Goal: Task Accomplishment & Management: Use online tool/utility

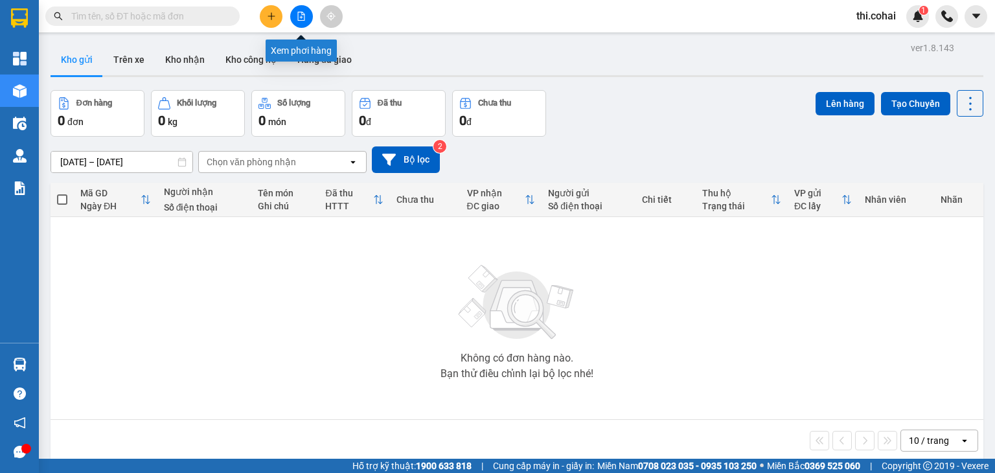
click at [301, 17] on icon "file-add" at bounding box center [301, 16] width 7 height 9
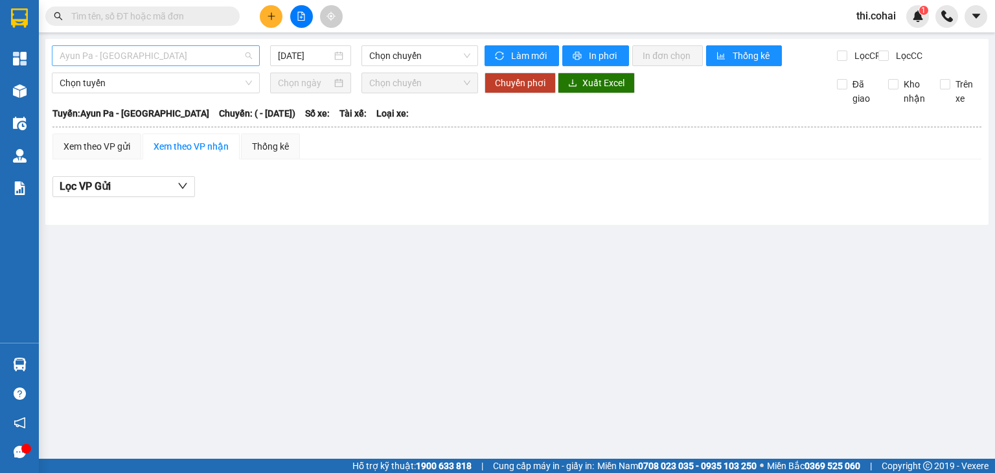
click at [205, 55] on span "Ayun Pa - [GEOGRAPHIC_DATA]" at bounding box center [156, 55] width 192 height 19
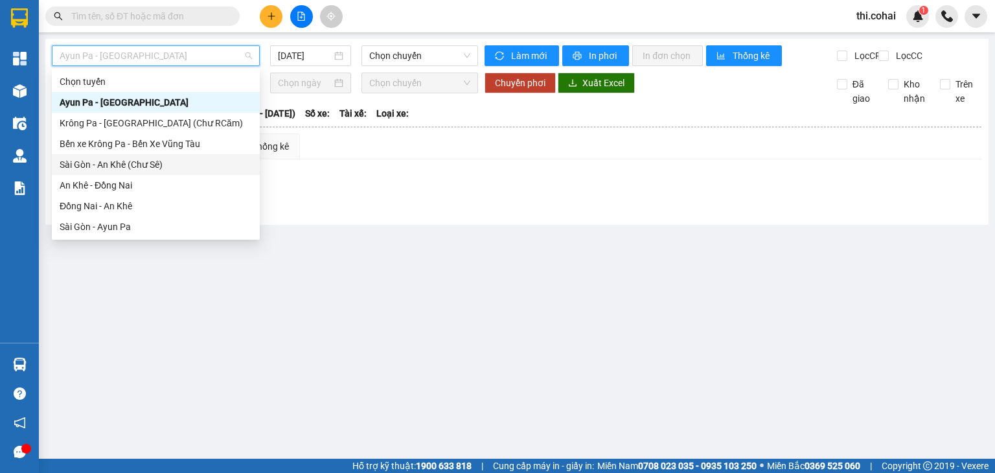
click at [139, 167] on div "Sài Gòn - An Khê (Chư Sê)" at bounding box center [156, 164] width 192 height 14
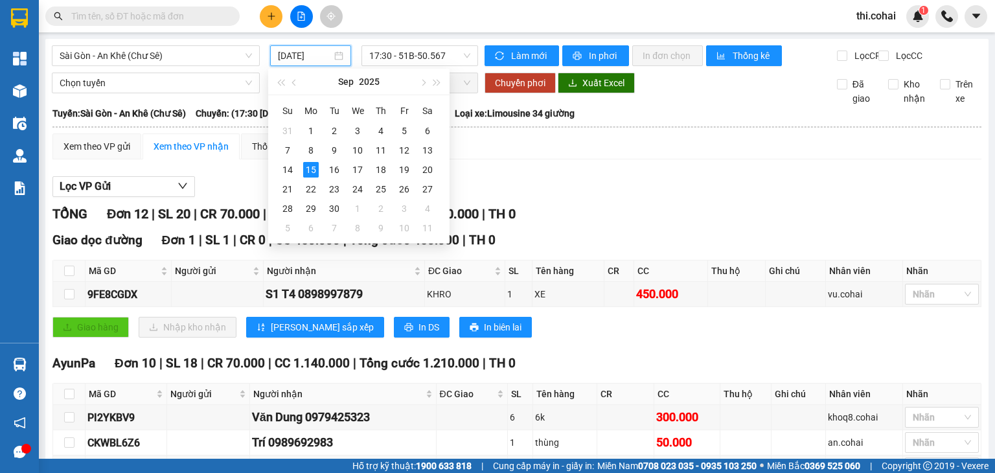
click at [316, 57] on input "[DATE]" at bounding box center [304, 56] width 53 height 14
click at [286, 167] on div "14" at bounding box center [288, 170] width 16 height 16
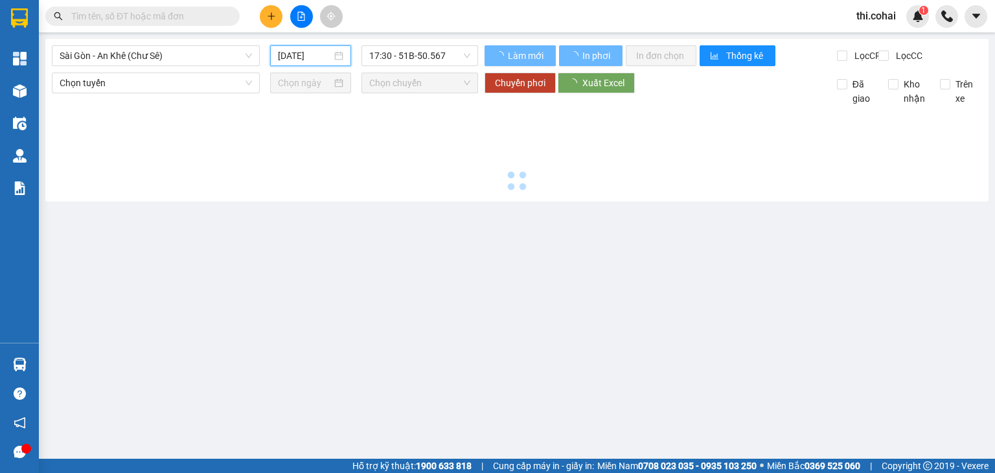
type input "[DATE]"
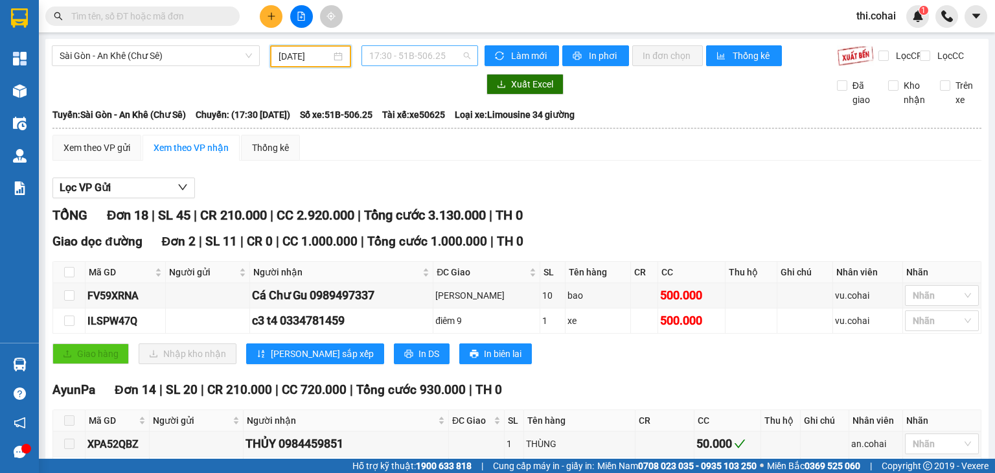
click at [406, 55] on span "17:30 - 51B-506.25" at bounding box center [420, 55] width 102 height 19
click at [405, 128] on div "18:00 - 50E-200.80" at bounding box center [416, 123] width 101 height 14
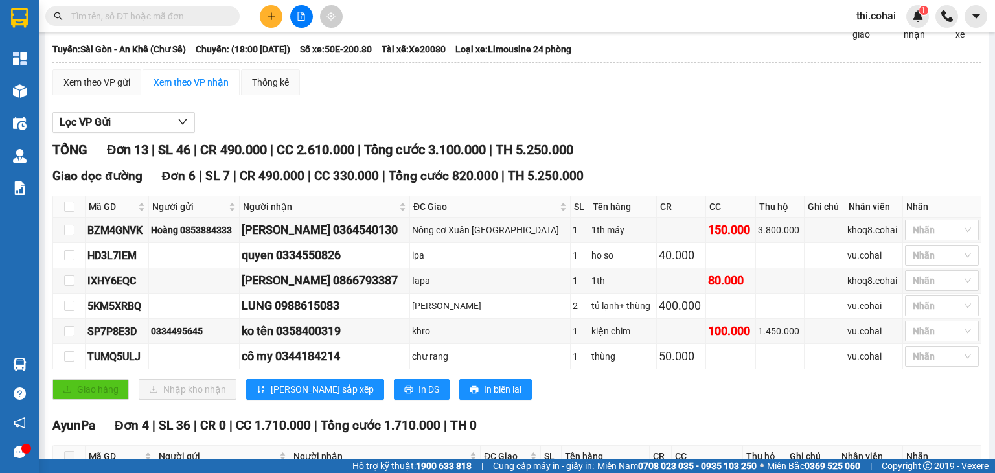
scroll to position [130, 0]
